Goal: Register for event/course

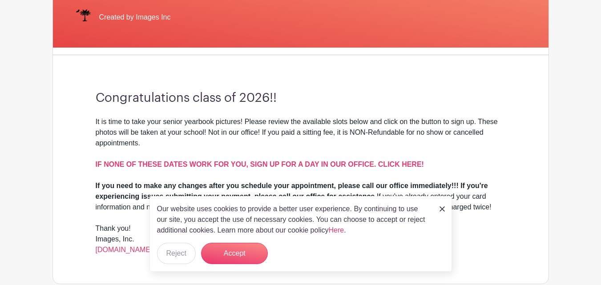
scroll to position [194, 0]
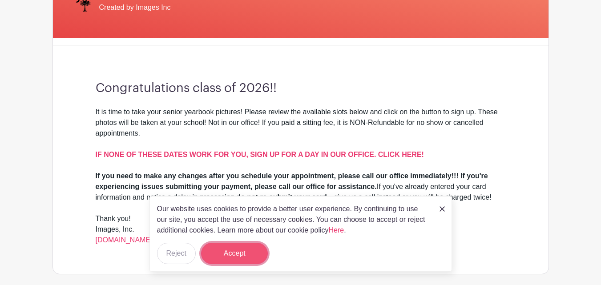
click at [242, 252] on button "Accept" at bounding box center [234, 253] width 67 height 21
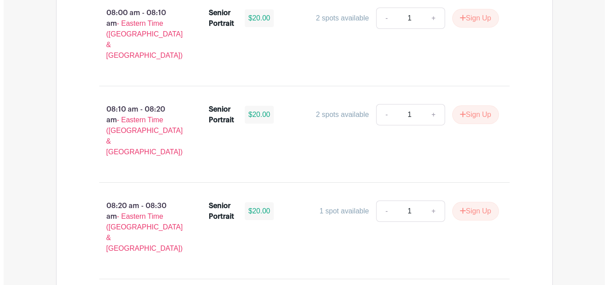
scroll to position [677, 0]
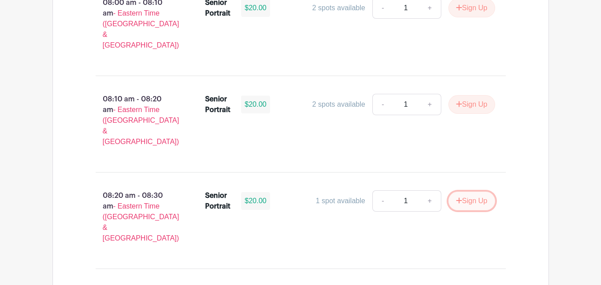
click at [456, 197] on icon "submit" at bounding box center [459, 200] width 6 height 7
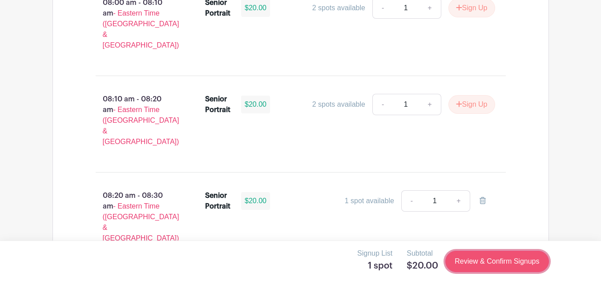
click at [480, 260] on link "Review & Confirm Signups" at bounding box center [496, 261] width 103 height 21
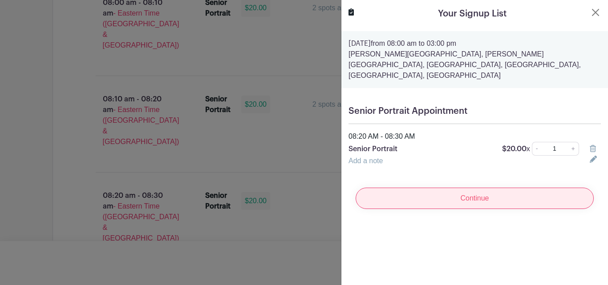
click at [496, 188] on input "Continue" at bounding box center [474, 198] width 238 height 21
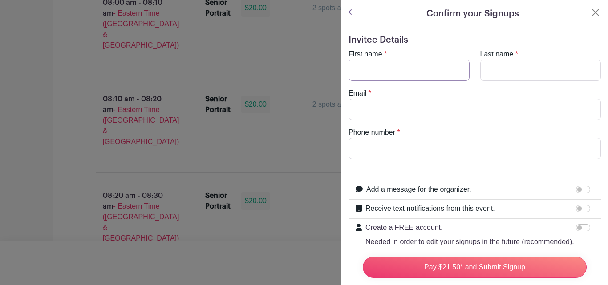
click at [431, 76] on input "First name" at bounding box center [408, 70] width 121 height 21
type input "[PERSON_NAME]"
type input "[EMAIL_ADDRESS][DOMAIN_NAME]"
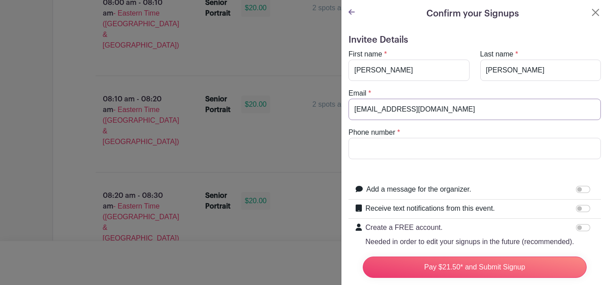
type input "8033121236"
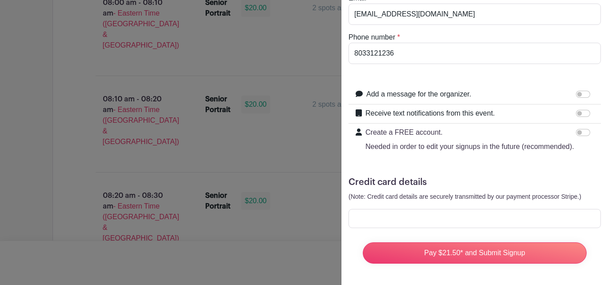
scroll to position [113, 0]
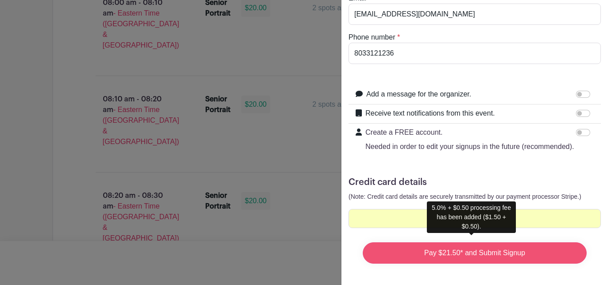
click at [462, 246] on input "Pay $21.50* and Submit Signup" at bounding box center [475, 252] width 224 height 21
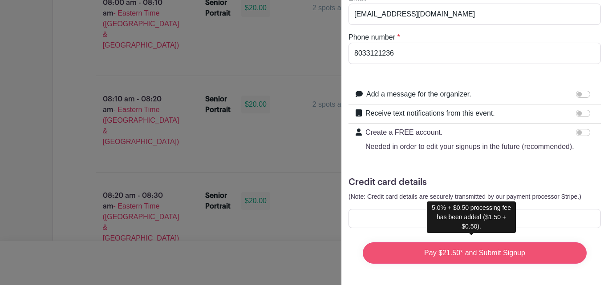
click at [494, 245] on input "Pay $21.50* and Submit Signup" at bounding box center [475, 252] width 224 height 21
